Goal: Information Seeking & Learning: Learn about a topic

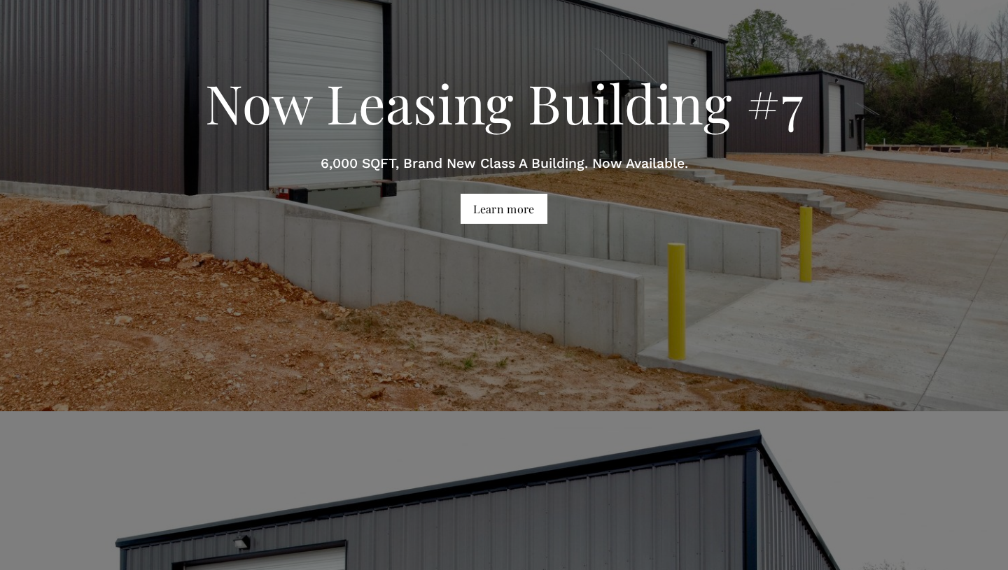
scroll to position [1313, 0]
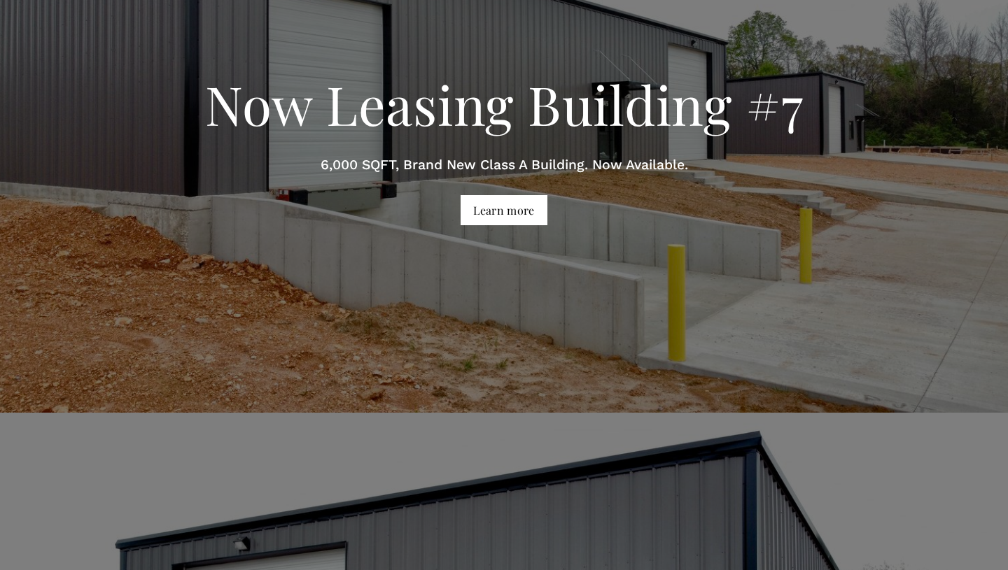
click at [516, 195] on link "Learn more" at bounding box center [503, 210] width 87 height 30
